Goal: Task Accomplishment & Management: Manage account settings

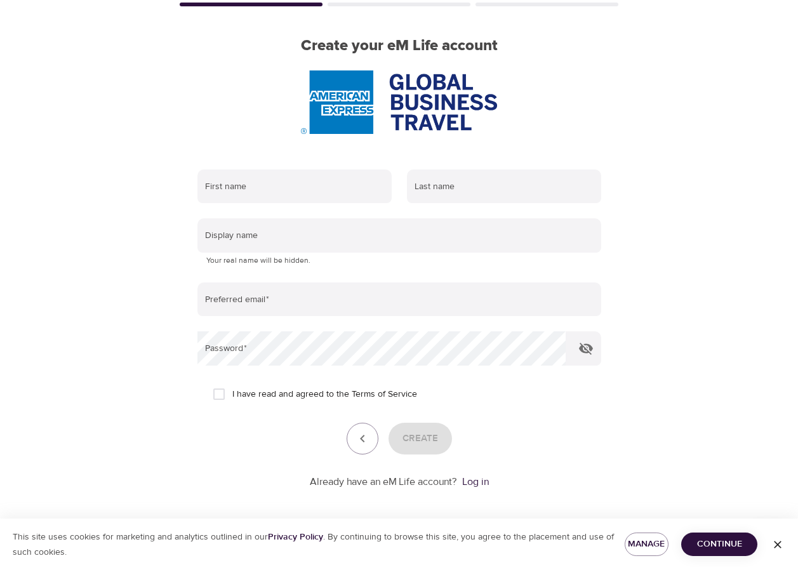
scroll to position [89, 0]
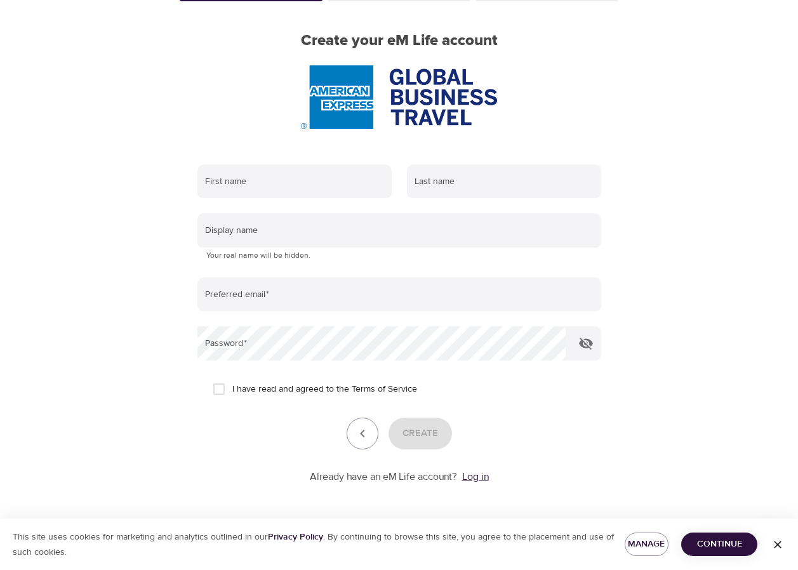
click at [476, 479] on link "Log in" at bounding box center [475, 477] width 27 height 13
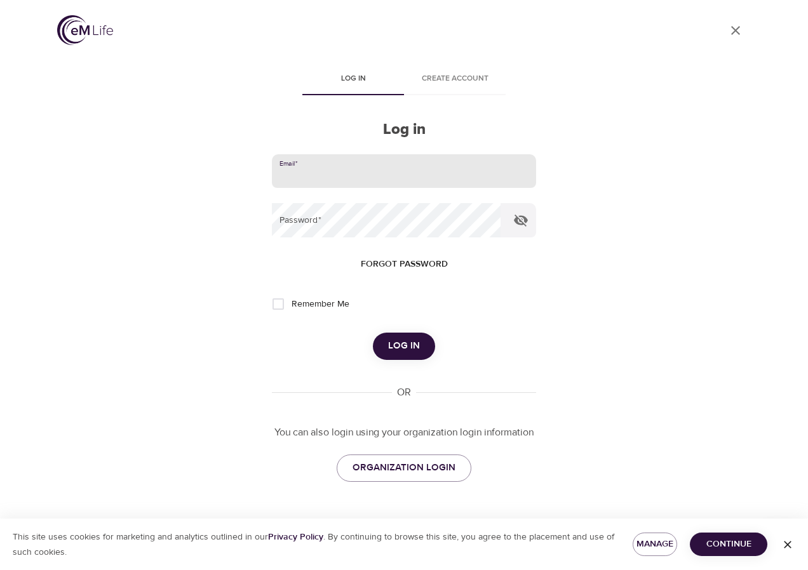
click at [305, 176] on input "email" at bounding box center [404, 171] width 264 height 34
type input "[PERSON_NAME][EMAIL_ADDRESS][PERSON_NAME][DOMAIN_NAME]"
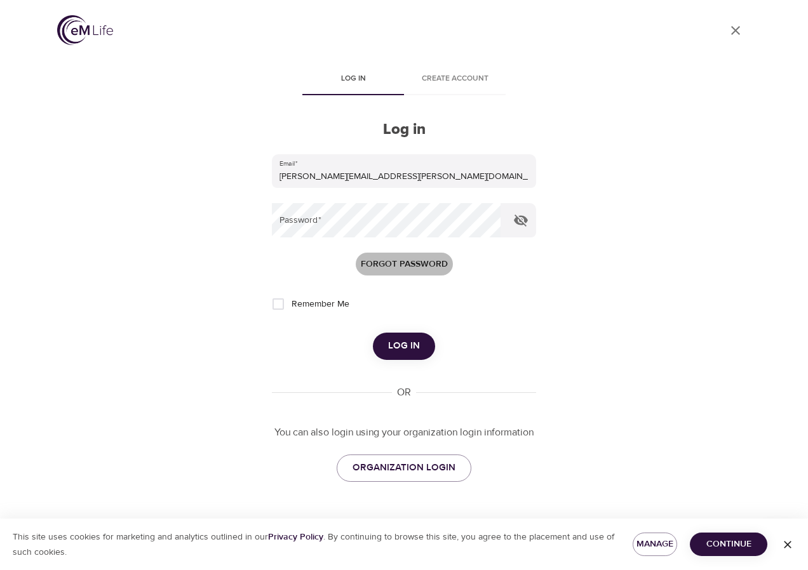
click at [392, 260] on span "Forgot password" at bounding box center [404, 265] width 87 height 16
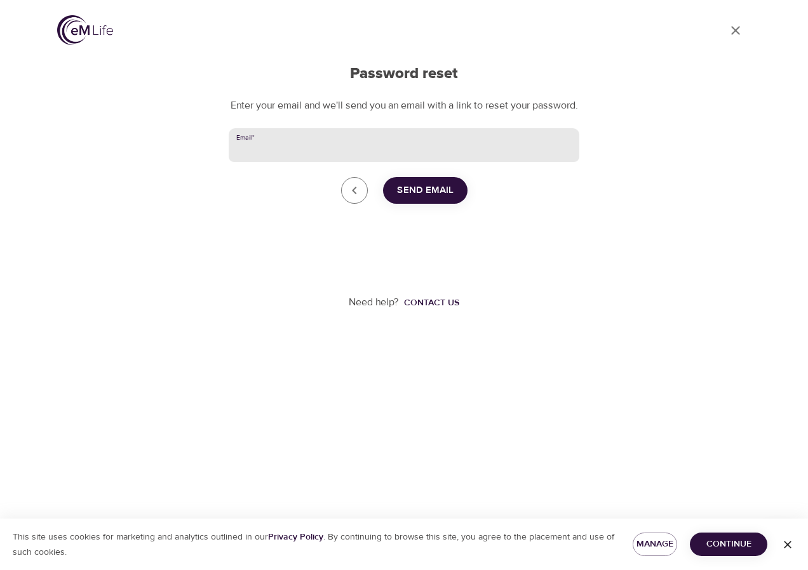
click at [301, 163] on input "Email   *" at bounding box center [404, 145] width 351 height 34
type input "[PERSON_NAME][EMAIL_ADDRESS][PERSON_NAME][DOMAIN_NAME]"
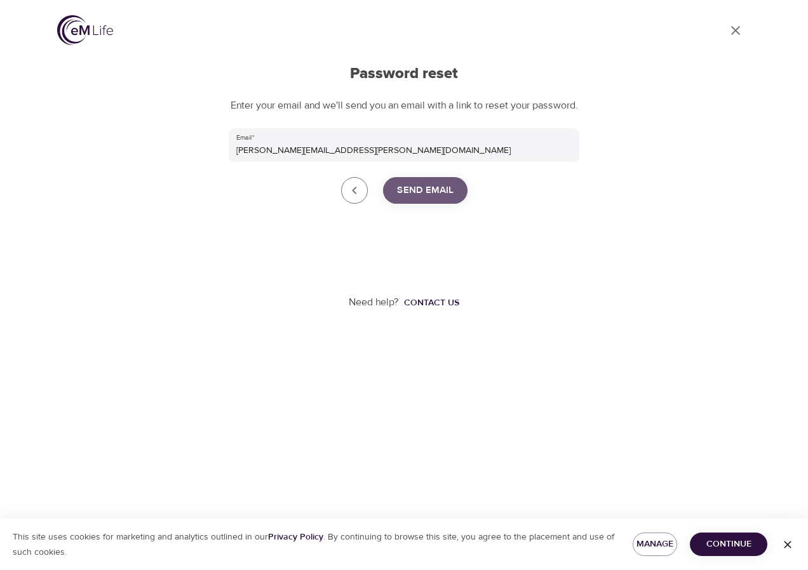
click at [420, 199] on span "Send Email" at bounding box center [425, 190] width 57 height 17
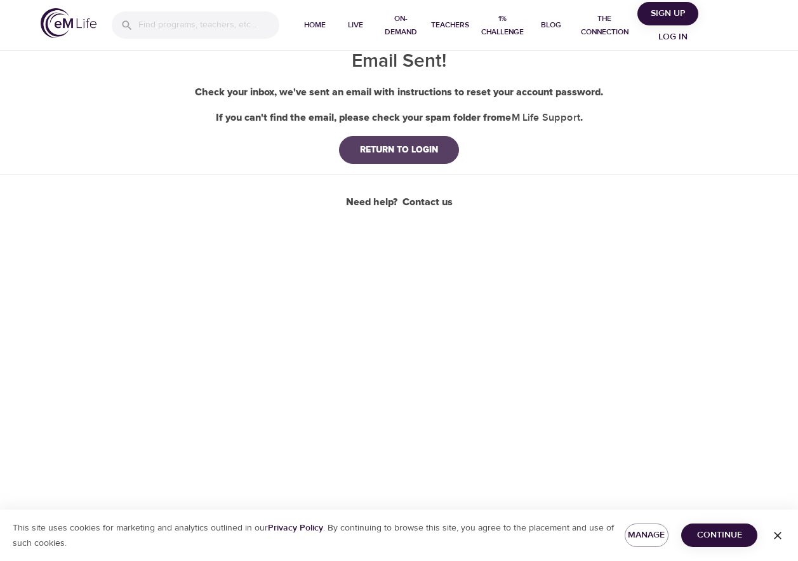
click at [421, 146] on div "RETURN TO LOGIN" at bounding box center [399, 150] width 98 height 13
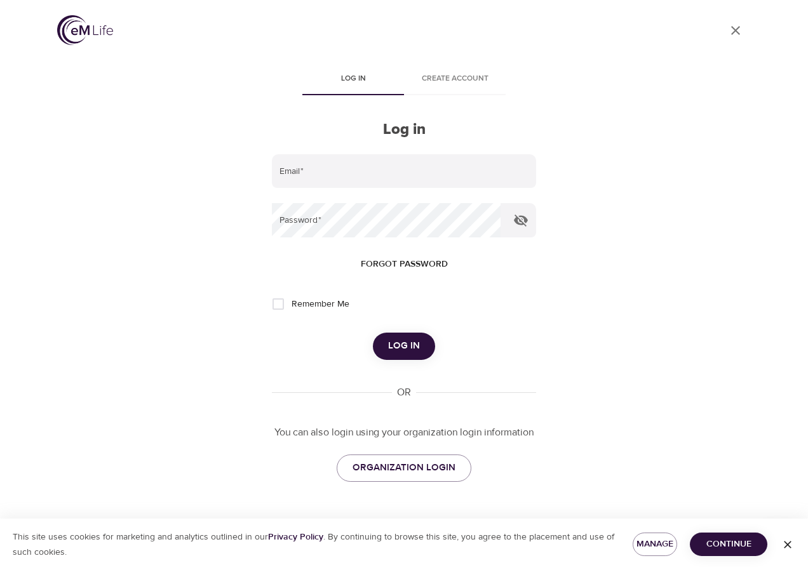
click at [459, 81] on span "Create account" at bounding box center [455, 78] width 86 height 13
